Goal: Participate in discussion

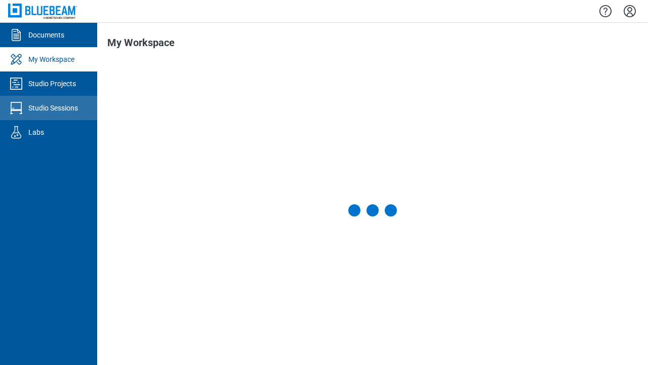
click at [49, 108] on div "Studio Sessions" at bounding box center [53, 108] width 50 height 10
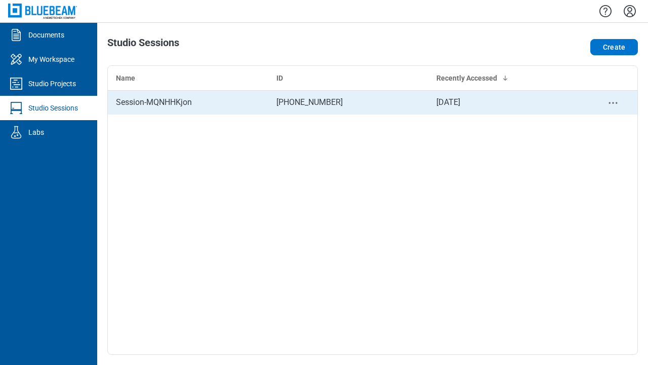
click at [188, 102] on div "Session-MQNHHKjon" at bounding box center [188, 102] width 144 height 12
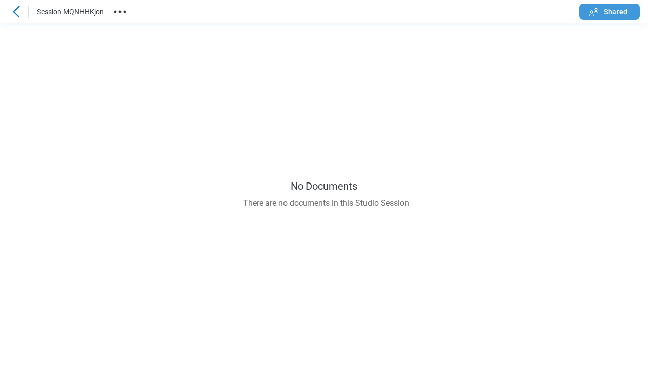
click at [610, 11] on span "Shared" at bounding box center [615, 12] width 23 height 10
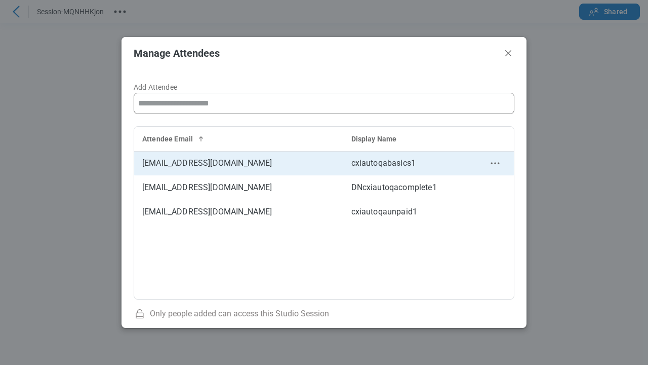
click at [495, 163] on circle "context-menu" at bounding box center [495, 164] width 2 height 2
